Goal: Transaction & Acquisition: Purchase product/service

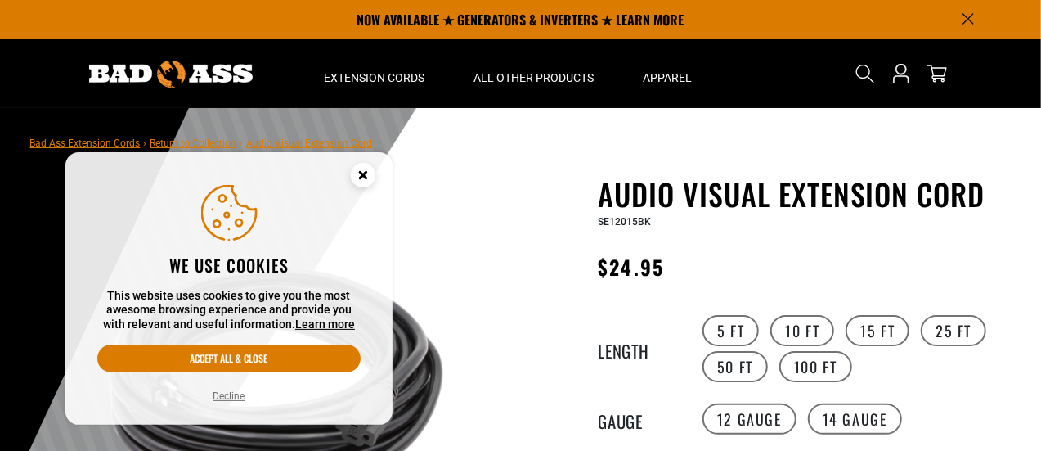
scroll to position [84, 0]
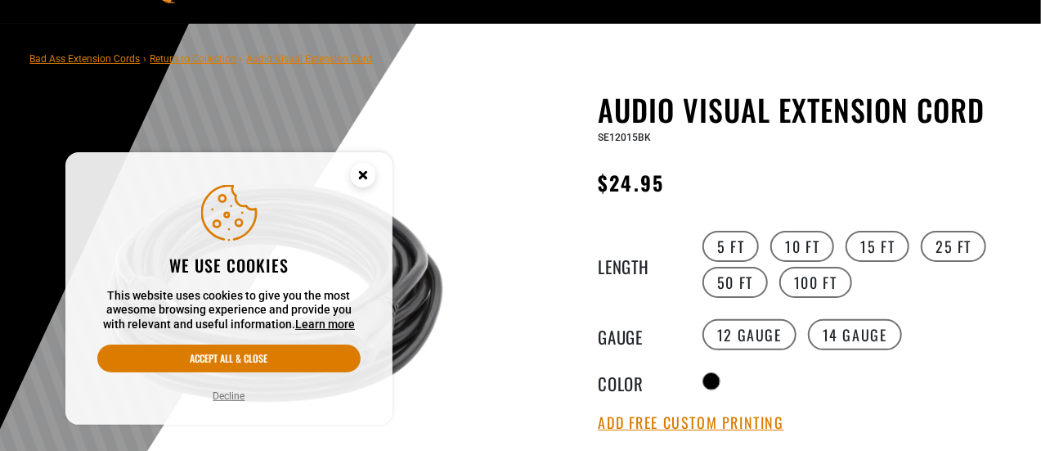
click at [360, 180] on circle "Cookie Consent" at bounding box center [363, 175] width 25 height 25
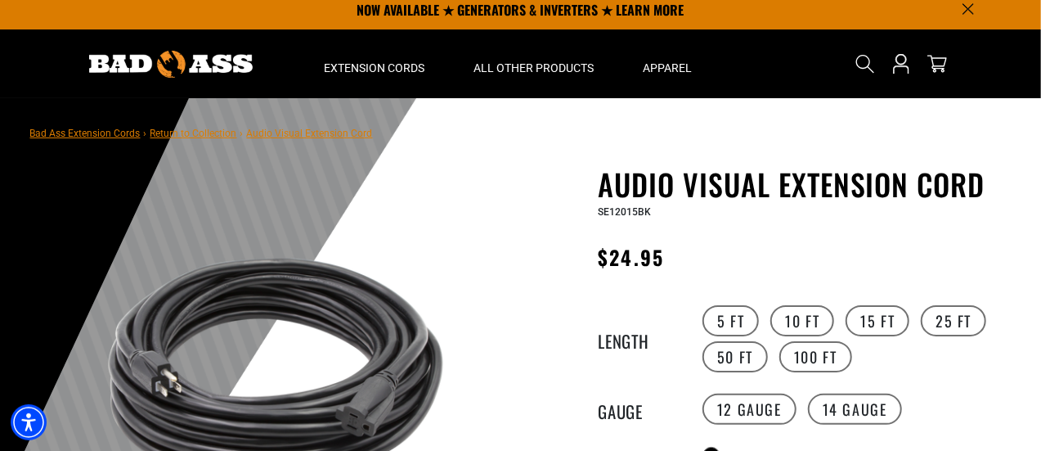
scroll to position [0, 0]
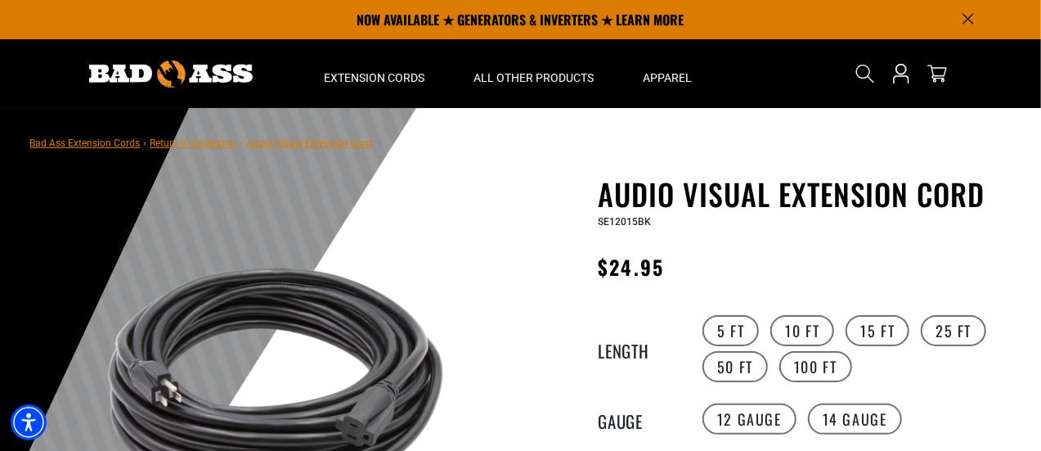
click at [972, 25] on p "NOW AVAILABLE ★ GENERATORS & INVERTERS ★ LEARN MORE" at bounding box center [521, 19] width 908 height 39
